Goal: Task Accomplishment & Management: Use online tool/utility

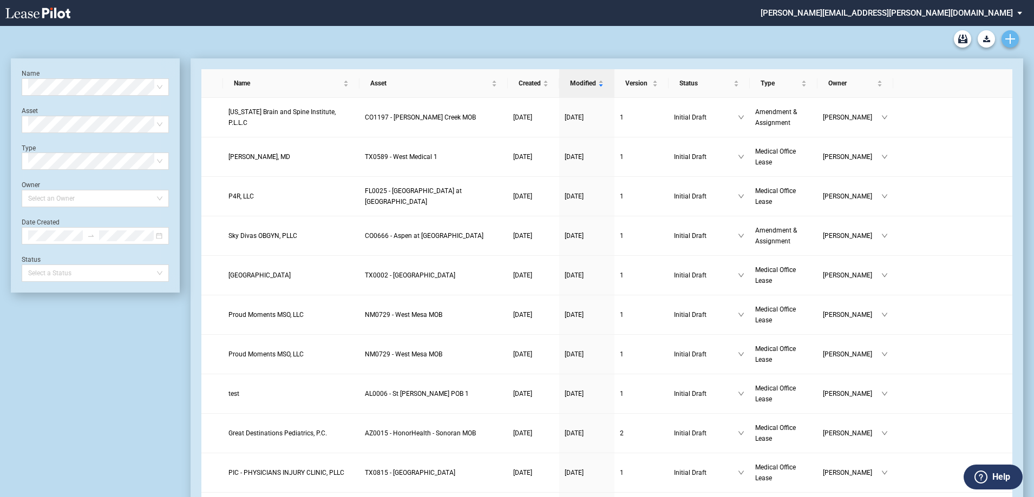
click at [1011, 40] on use "Create new document" at bounding box center [1010, 39] width 10 height 10
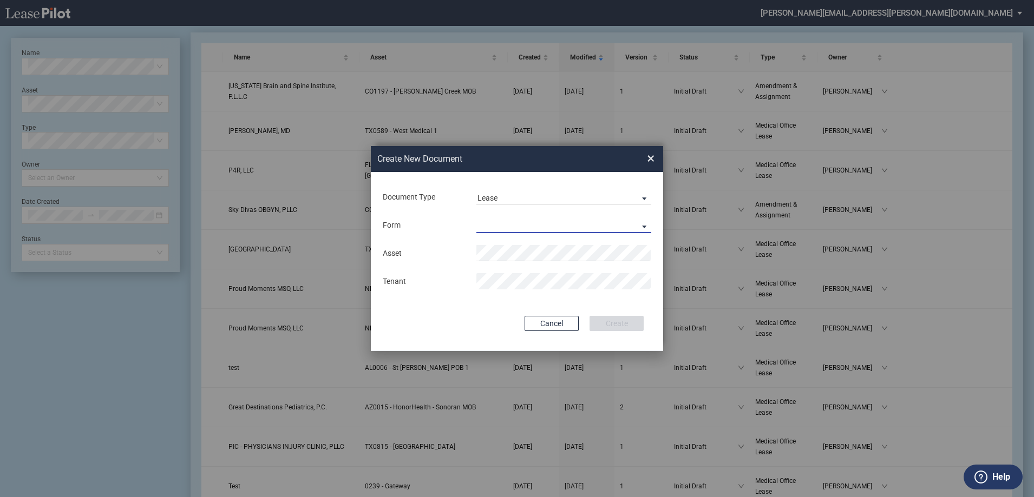
click at [541, 220] on md-select "Medical Office Lease Scottsdale Lease Louisville Lease [GEOGRAPHIC_DATA] [GEOGR…" at bounding box center [563, 225] width 175 height 16
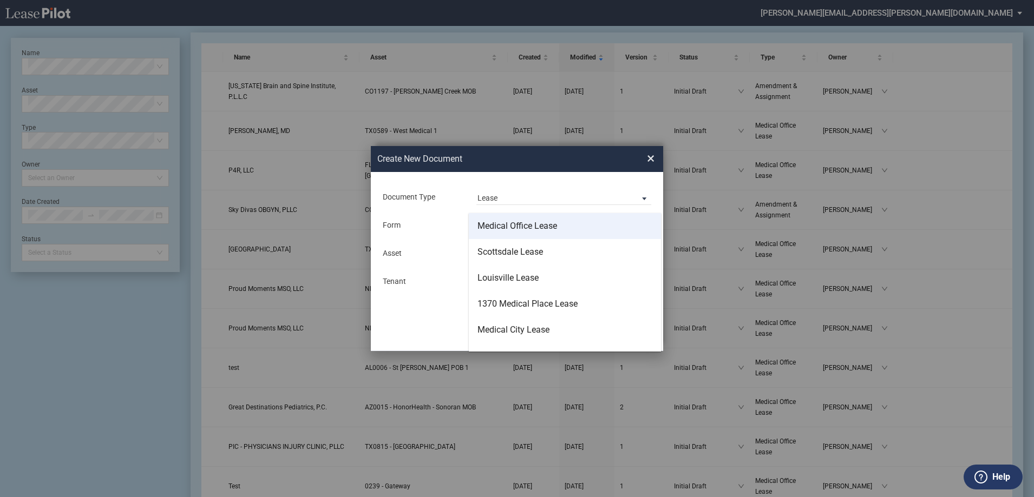
click at [525, 226] on div "Medical Office Lease" at bounding box center [517, 226] width 80 height 12
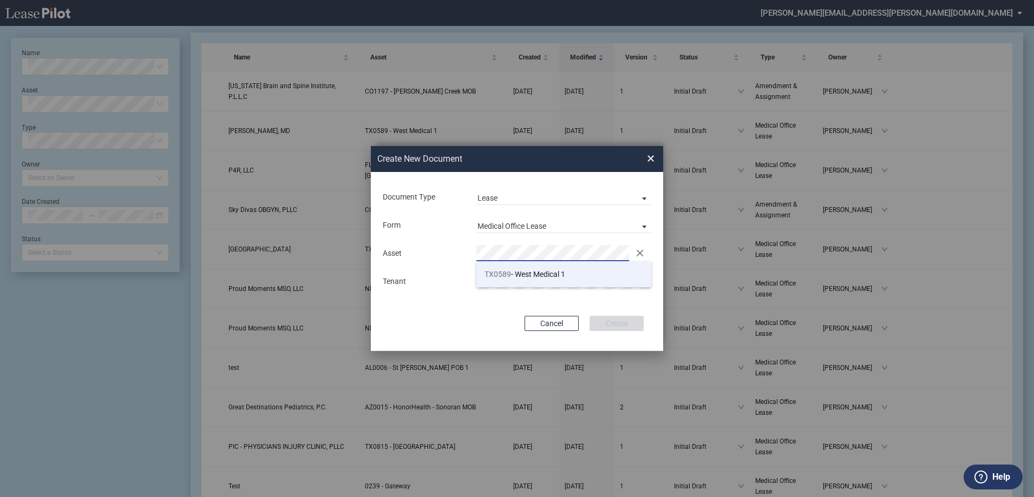
click at [517, 270] on span "TX0589 - West Medical 1" at bounding box center [524, 274] width 81 height 9
click at [625, 325] on button "Create" at bounding box center [616, 323] width 54 height 15
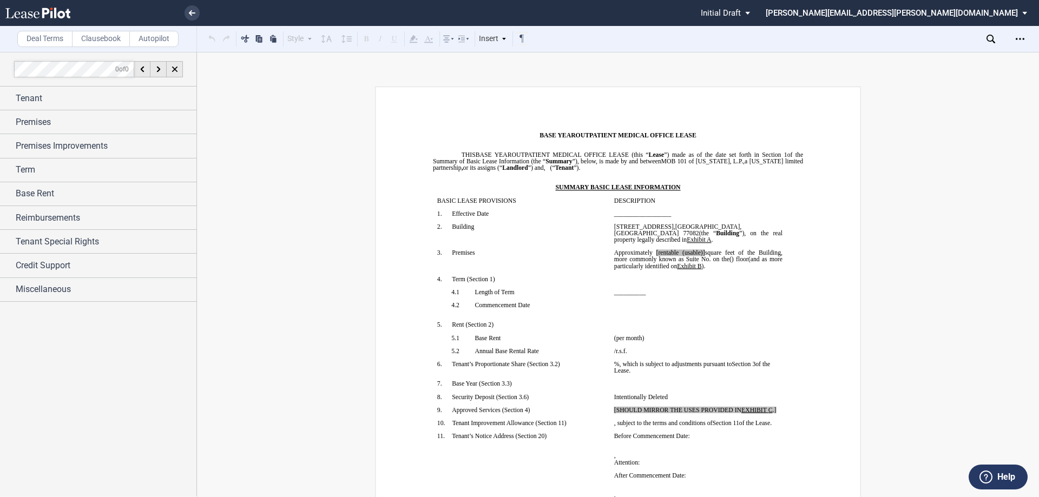
click at [644, 416] on p "﻿" at bounding box center [698, 417] width 168 height 6
click at [1024, 41] on icon "Open Lease options menu" at bounding box center [1020, 39] width 9 height 9
click at [952, 57] on div "Download" at bounding box center [957, 58] width 132 height 9
click at [88, 171] on div "Term" at bounding box center [106, 169] width 181 height 13
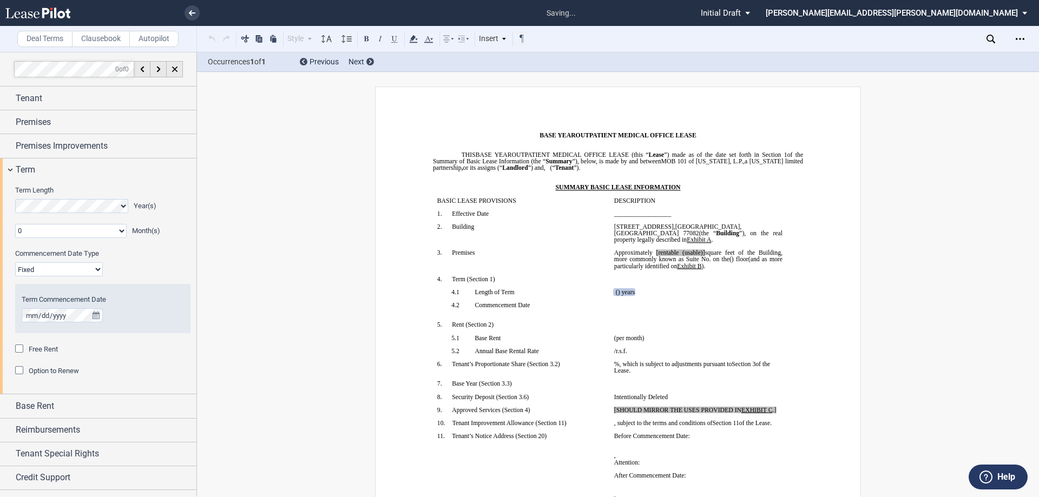
click at [17, 370] on div "Option to Renew" at bounding box center [20, 371] width 11 height 11
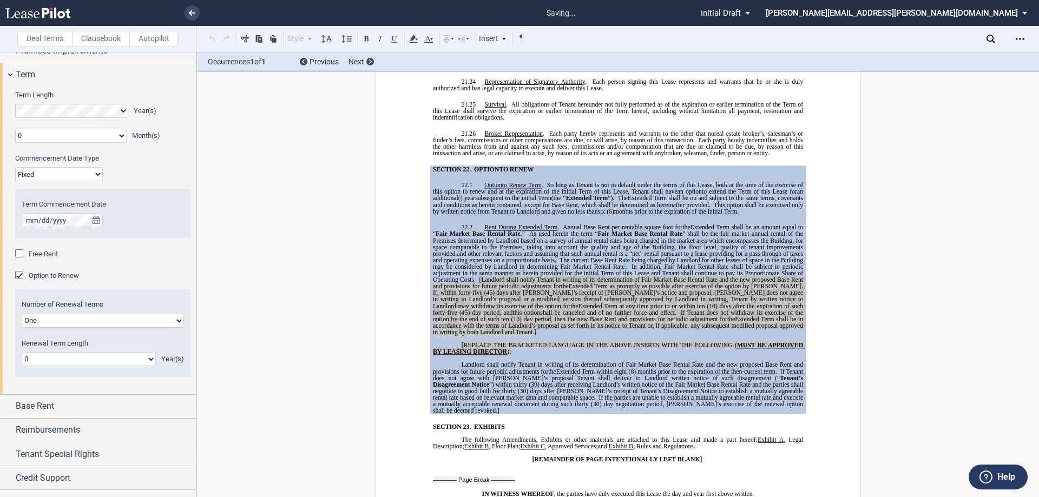
scroll to position [113, 0]
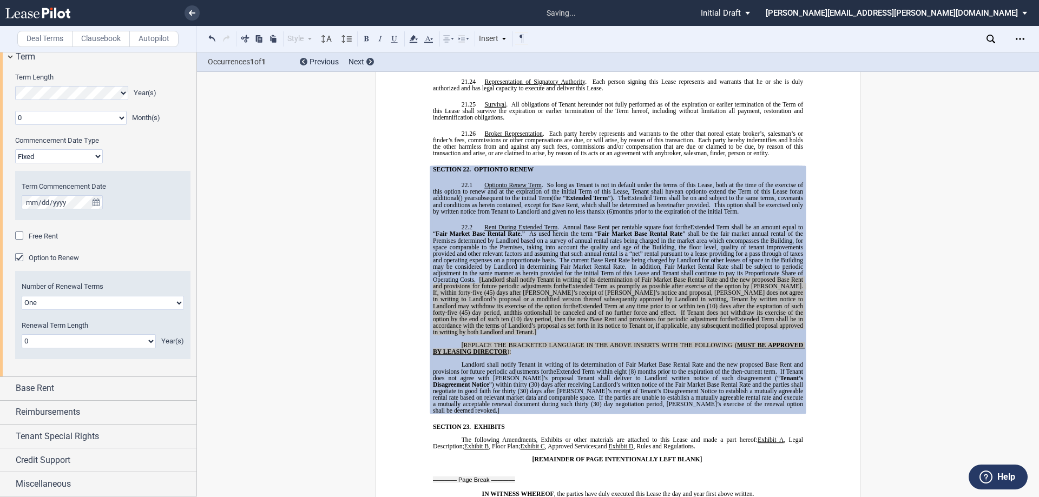
click at [120, 341] on select "0 1 2 3 4 5 6 7 8 9 10 11 12 13 14 15 16 17 18 19 20" at bounding box center [89, 342] width 134 height 14
click at [177, 361] on div "Number of Renewal Terms One Two Renewal Term Length 0 1 2 3 4 5 6 7 8 9 10 11 1…" at bounding box center [102, 321] width 175 height 95
click at [108, 468] on div "Credit Support" at bounding box center [98, 460] width 196 height 23
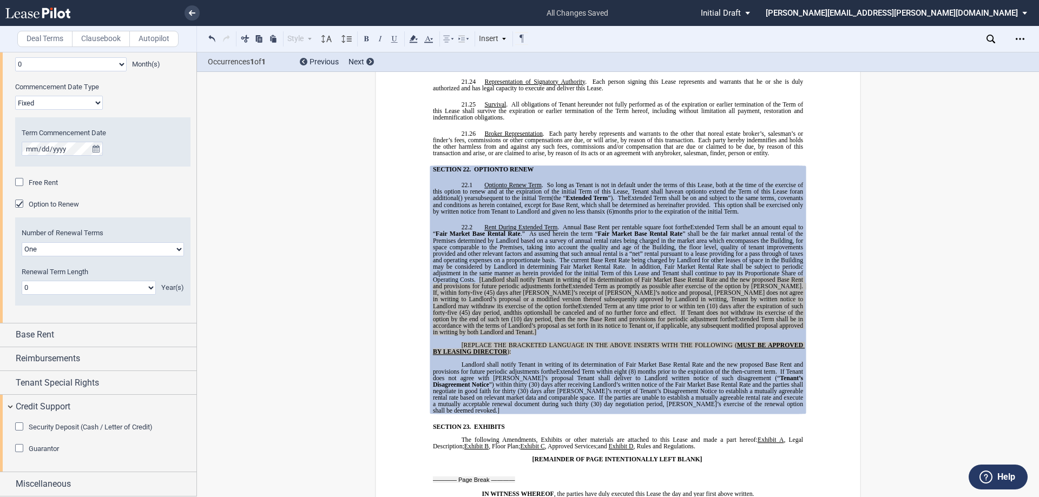
click at [20, 450] on div "Guarantor" at bounding box center [20, 449] width 11 height 11
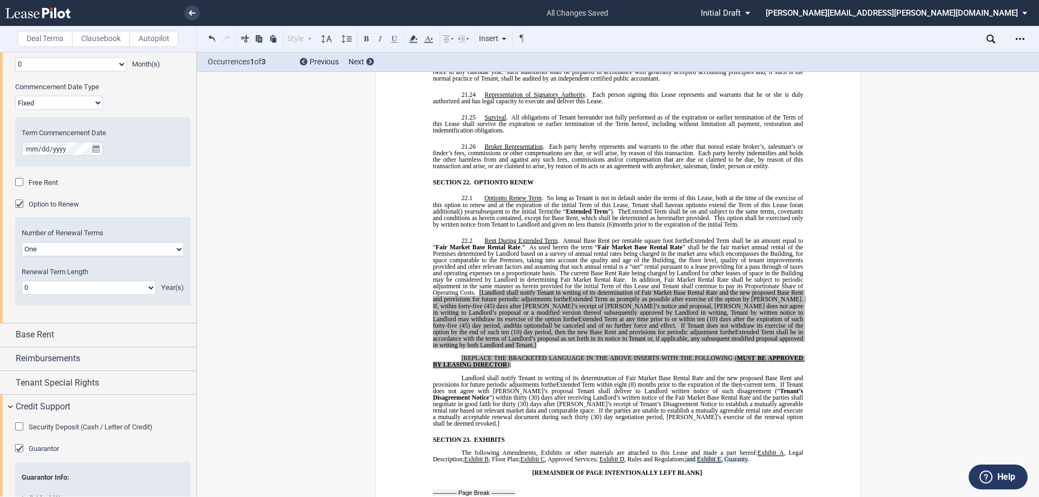
scroll to position [8981, 0]
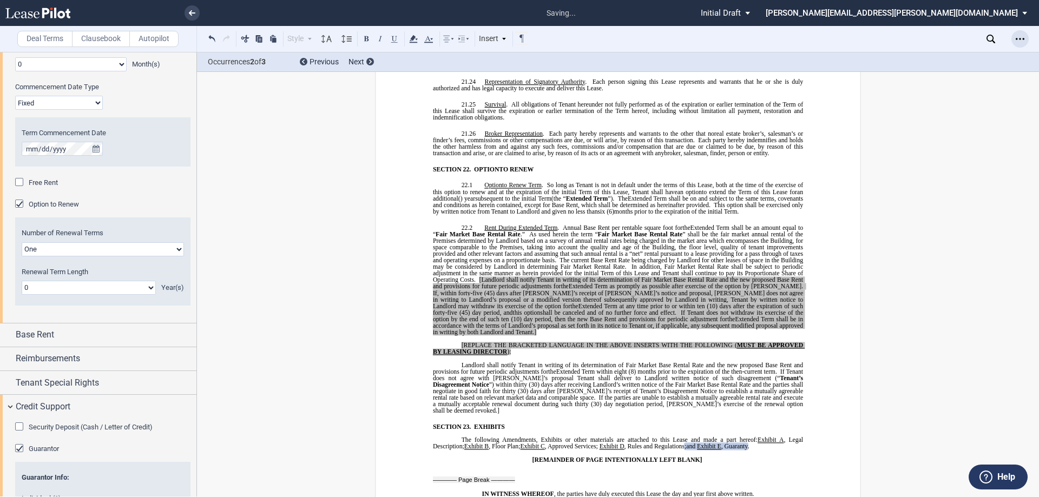
click at [1020, 39] on use "Open Lease options menu" at bounding box center [1020, 39] width 9 height 2
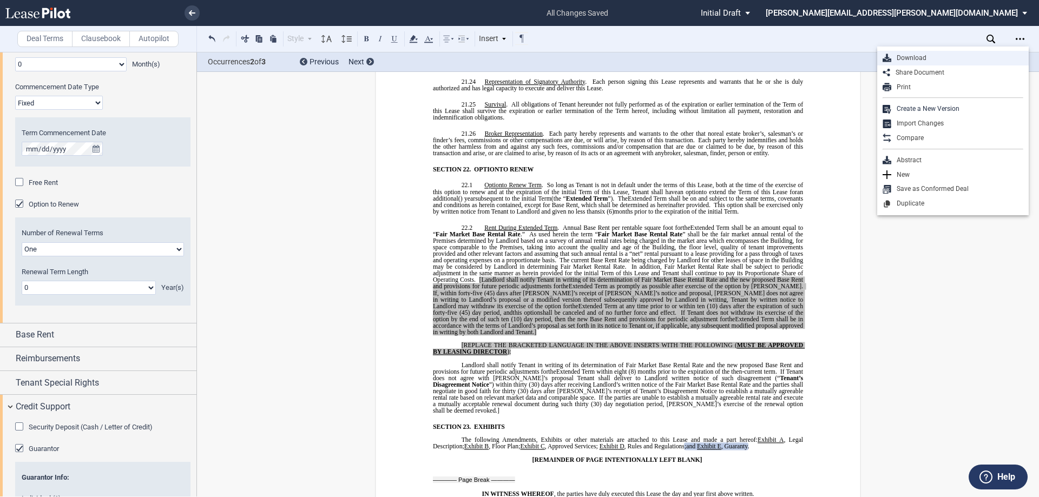
click at [961, 55] on div "Download" at bounding box center [957, 58] width 132 height 9
